Goal: Check status

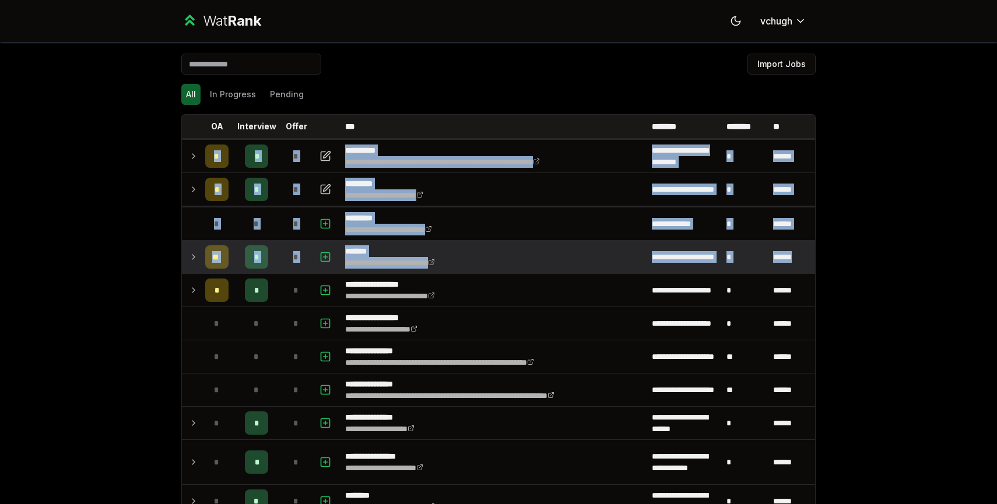
drag, startPoint x: 166, startPoint y: 159, endPoint x: 800, endPoint y: 255, distance: 641.9
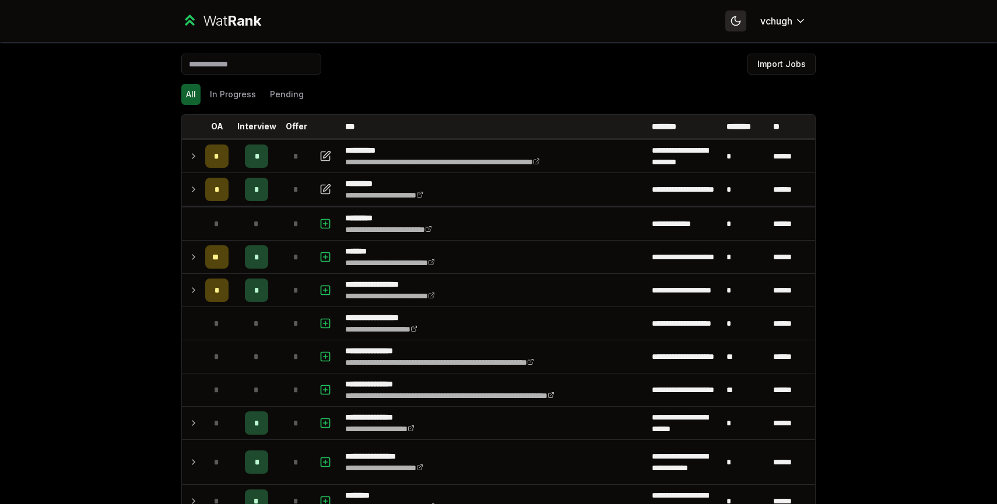
click at [740, 20] on button "Toggle theme" at bounding box center [735, 20] width 21 height 21
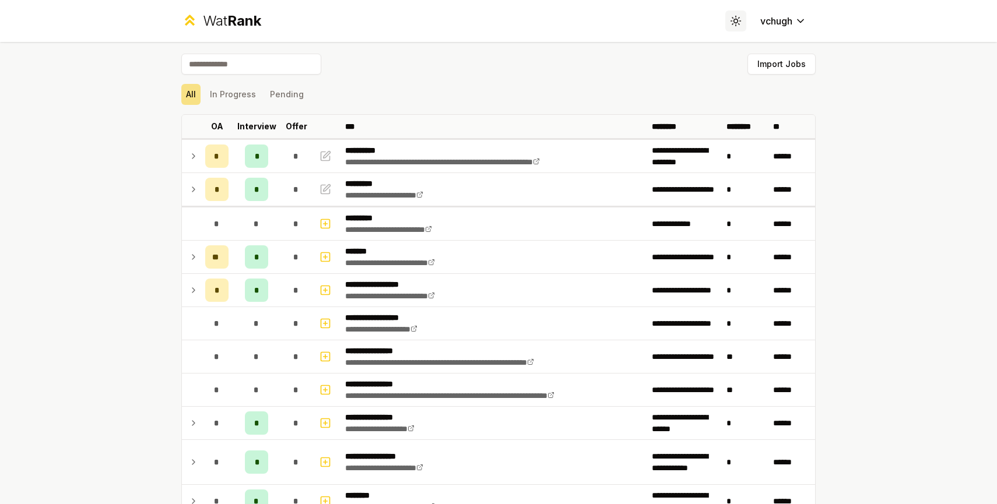
click at [740, 20] on button "Toggle theme" at bounding box center [735, 20] width 21 height 21
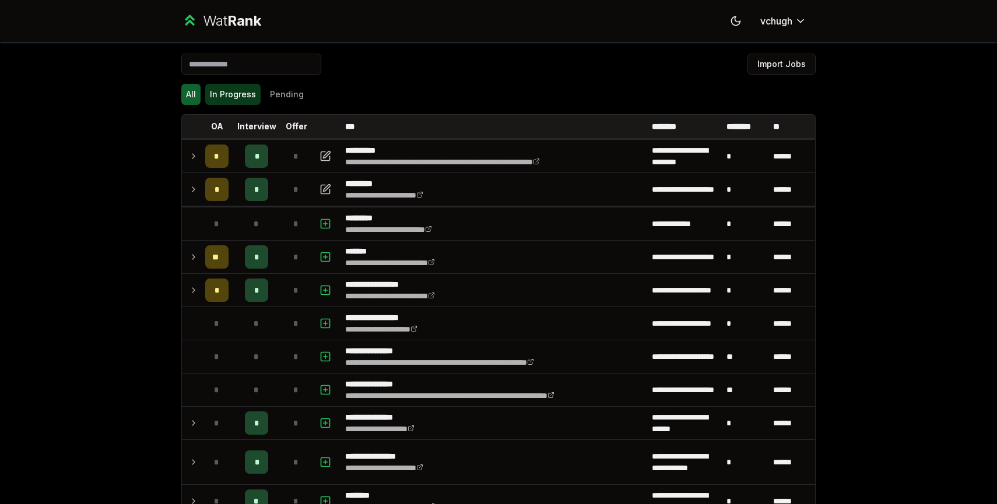
click at [230, 95] on button "In Progress" at bounding box center [232, 94] width 55 height 21
click at [238, 94] on button "In Progress" at bounding box center [232, 94] width 55 height 21
